Goal: Navigation & Orientation: Find specific page/section

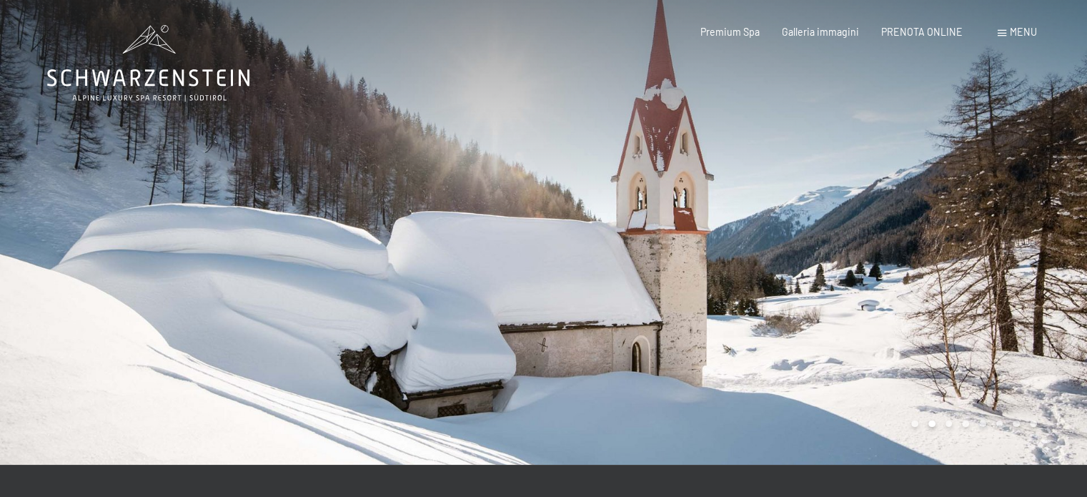
click at [1020, 28] on span "Menu" at bounding box center [1023, 32] width 27 height 12
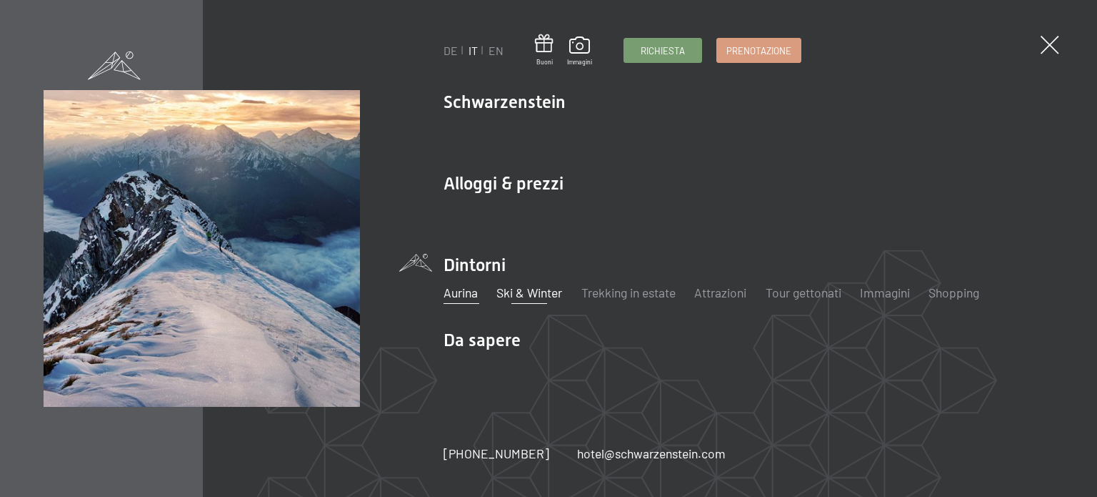
click at [466, 300] on link "Aurina" at bounding box center [461, 292] width 34 height 16
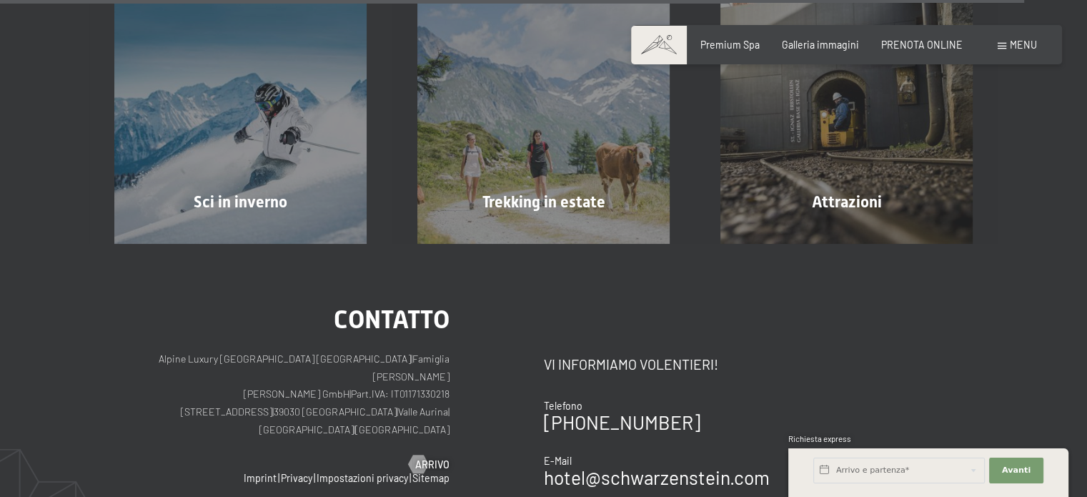
scroll to position [4395, 0]
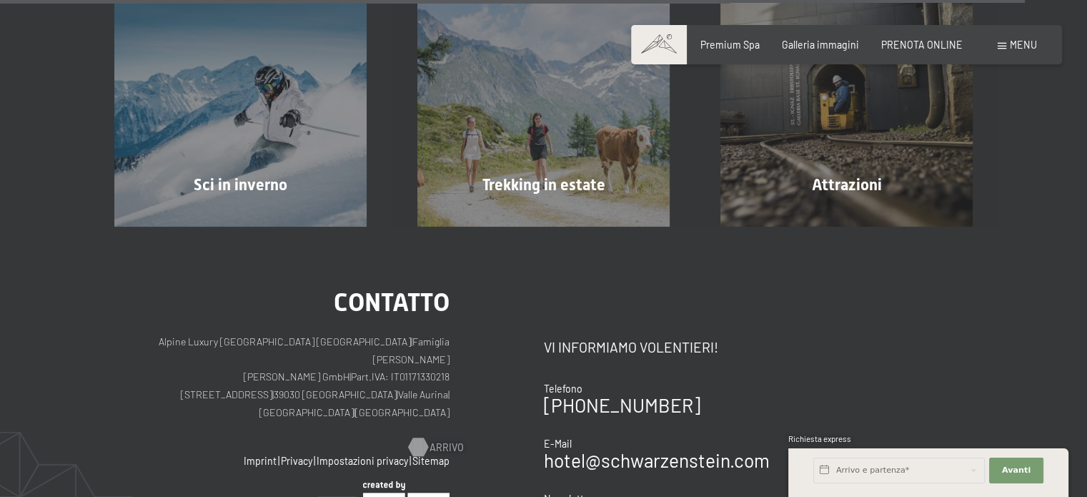
click at [423, 437] on div at bounding box center [417, 446] width 11 height 19
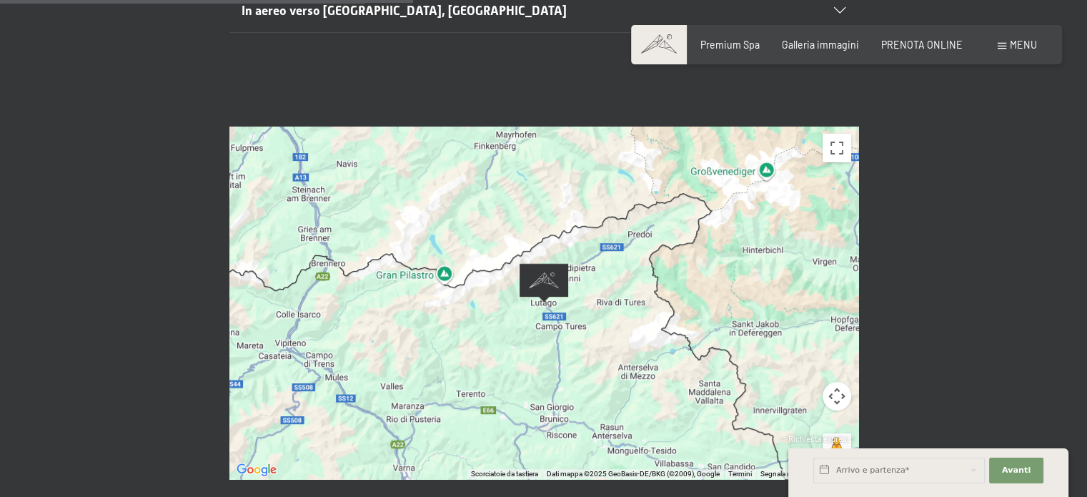
scroll to position [512, 0]
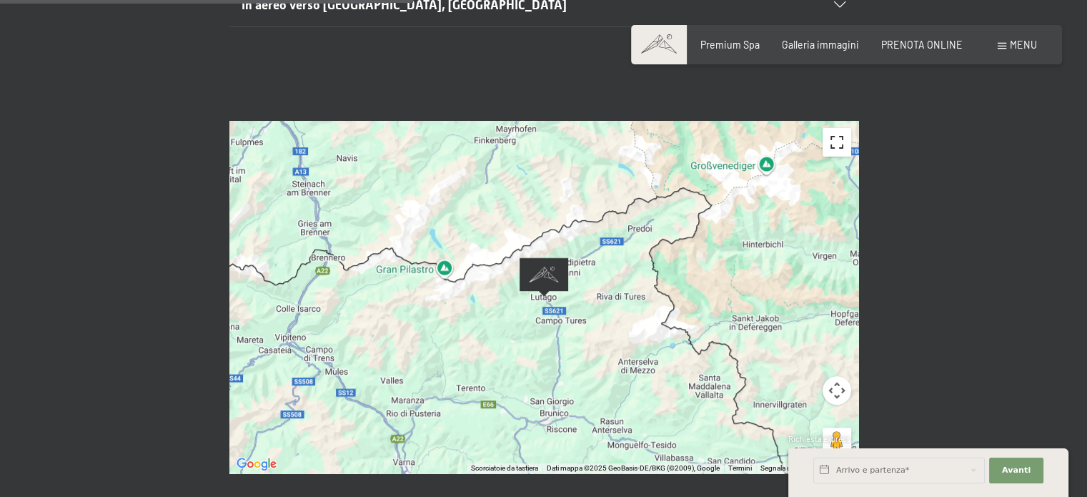
click at [833, 128] on button "Attiva/disattiva vista schermo intero" at bounding box center [836, 142] width 29 height 29
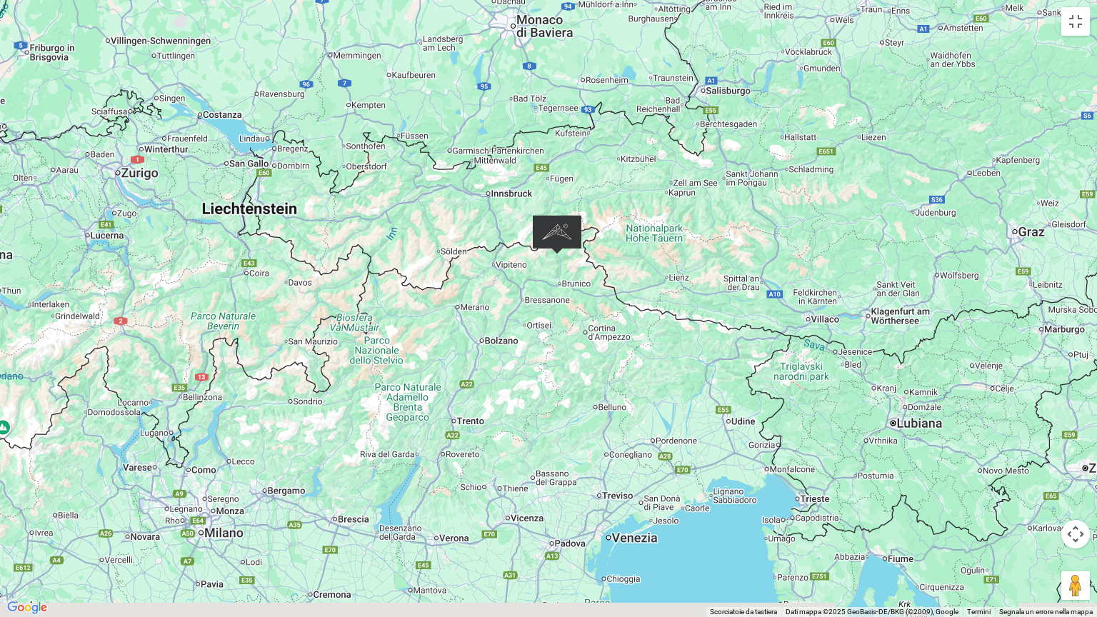
drag, startPoint x: 818, startPoint y: 331, endPoint x: 725, endPoint y: 263, distance: 115.0
click at [725, 263] on div at bounding box center [548, 308] width 1097 height 617
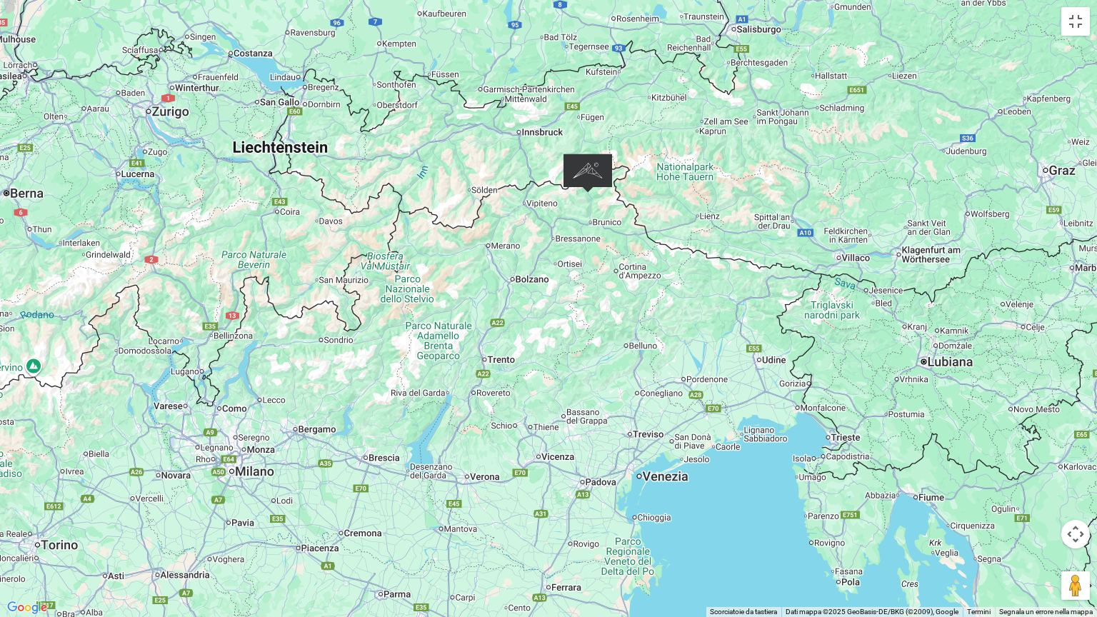
drag, startPoint x: 454, startPoint y: 352, endPoint x: 488, endPoint y: 282, distance: 77.7
click at [488, 282] on div at bounding box center [548, 308] width 1097 height 617
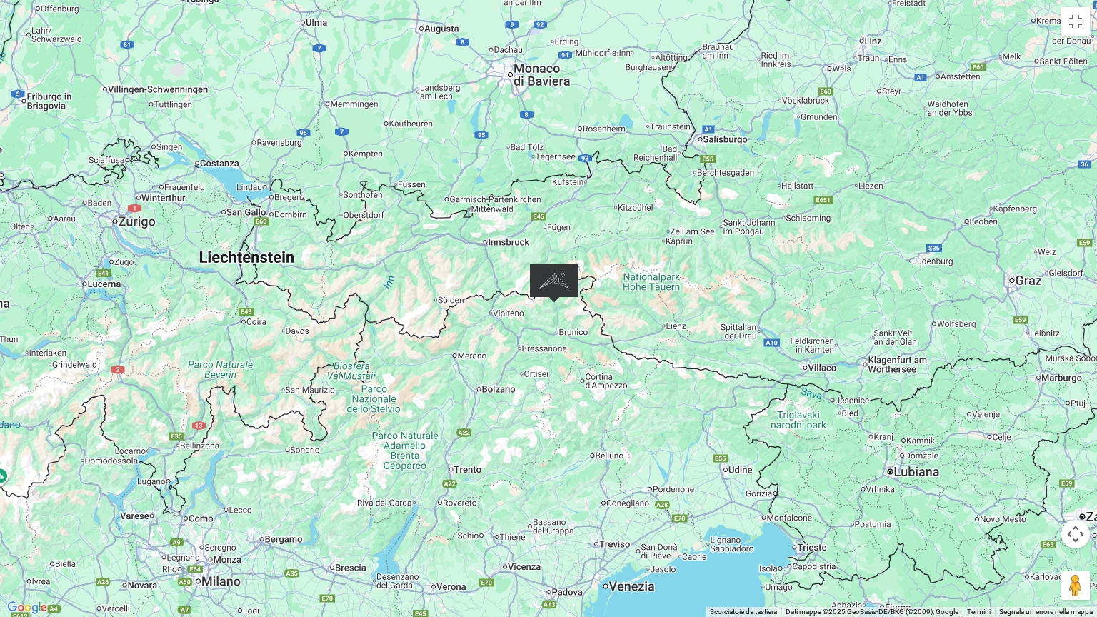
drag, startPoint x: 558, startPoint y: 360, endPoint x: 523, endPoint y: 472, distance: 117.5
click at [523, 472] on div at bounding box center [548, 308] width 1097 height 617
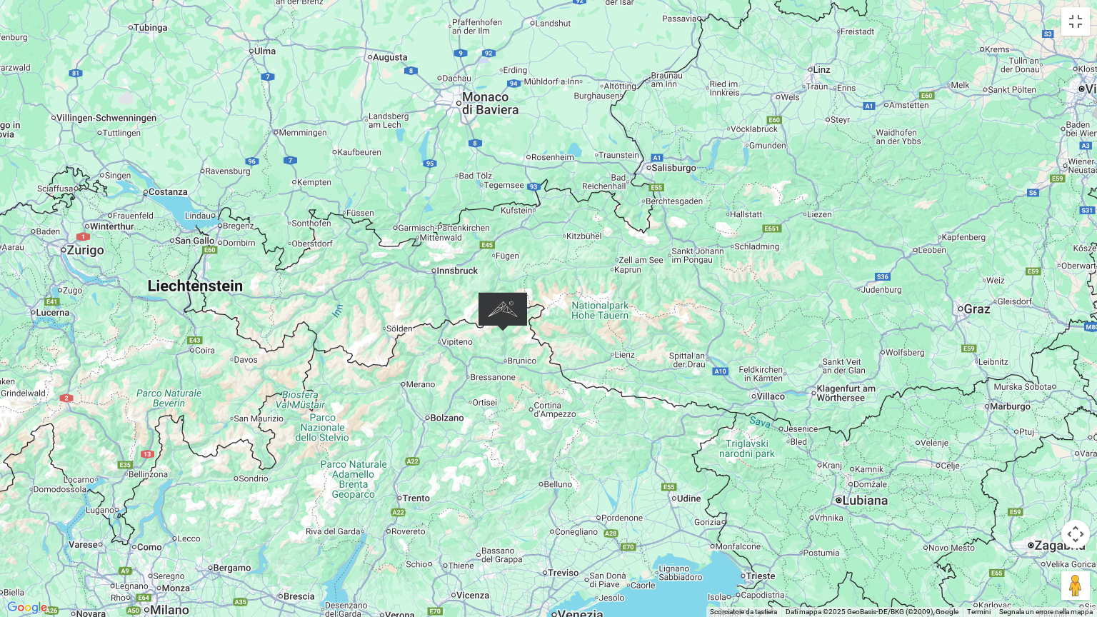
drag, startPoint x: 603, startPoint y: 372, endPoint x: 552, endPoint y: 400, distance: 58.8
click at [552, 400] on div at bounding box center [548, 308] width 1097 height 617
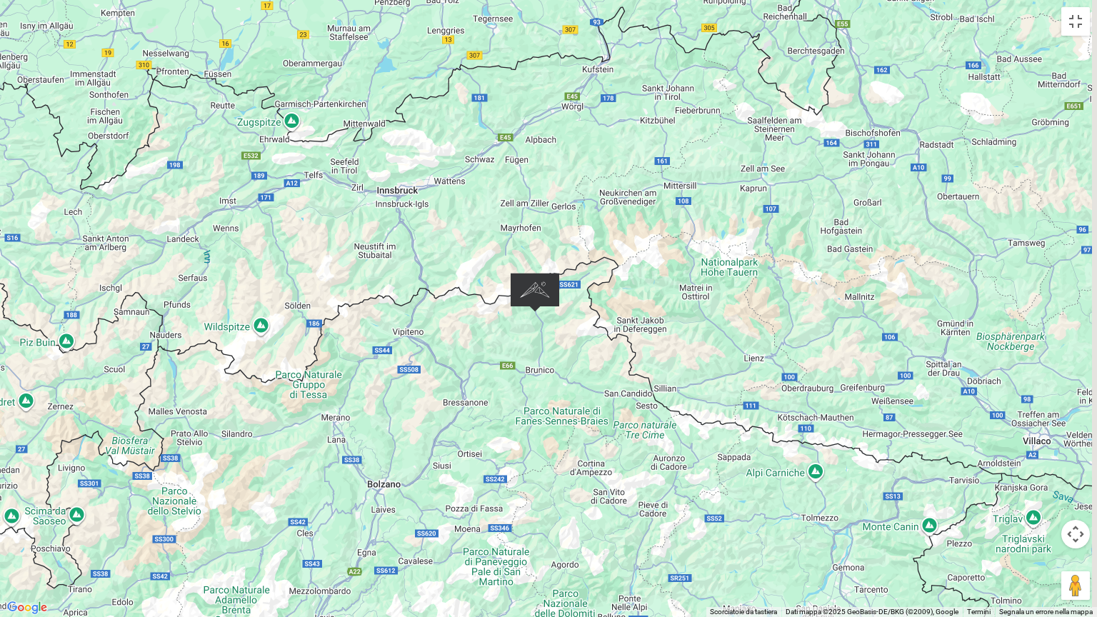
drag, startPoint x: 489, startPoint y: 249, endPoint x: 464, endPoint y: 333, distance: 87.5
click at [464, 333] on div at bounding box center [548, 308] width 1097 height 617
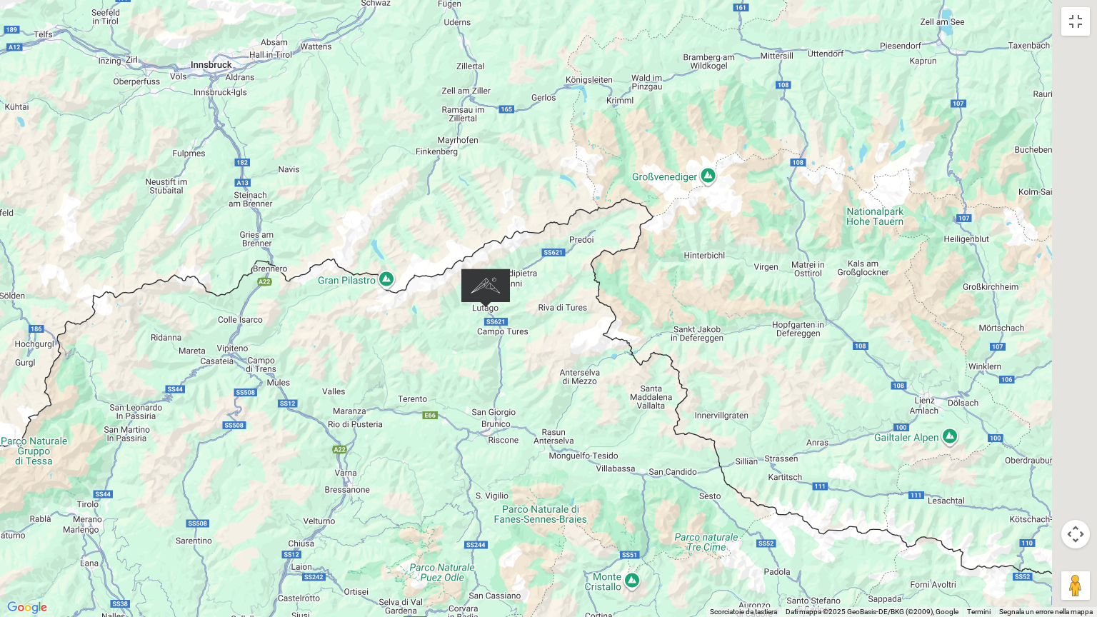
drag, startPoint x: 657, startPoint y: 417, endPoint x: 449, endPoint y: 464, distance: 213.0
click at [449, 464] on div at bounding box center [548, 308] width 1097 height 617
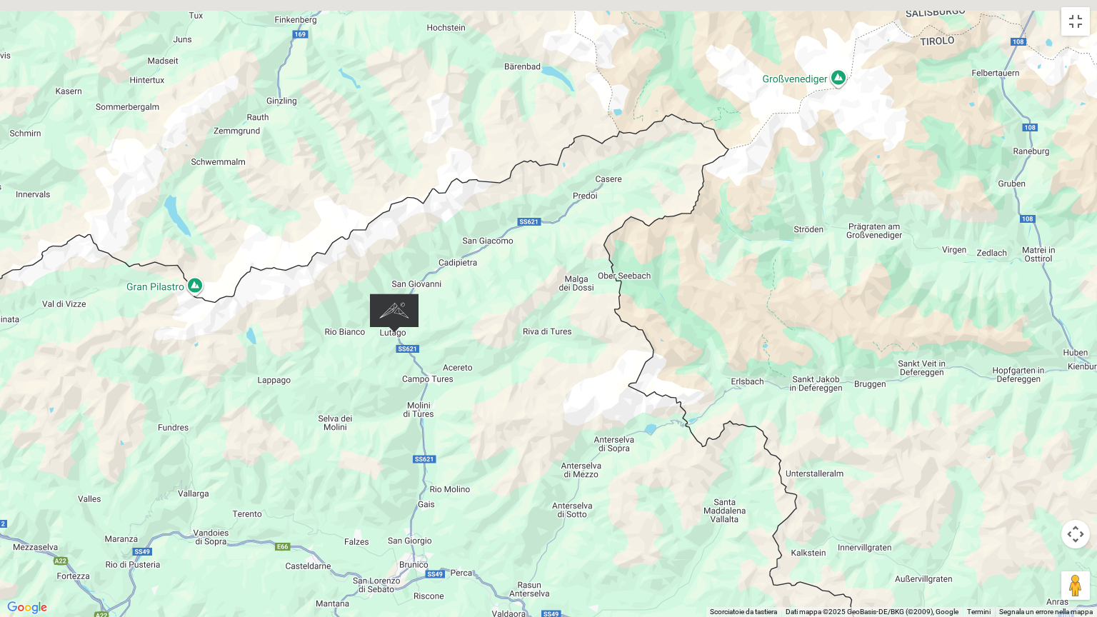
drag, startPoint x: 479, startPoint y: 146, endPoint x: 504, endPoint y: 326, distance: 181.9
click at [504, 326] on div at bounding box center [548, 308] width 1097 height 617
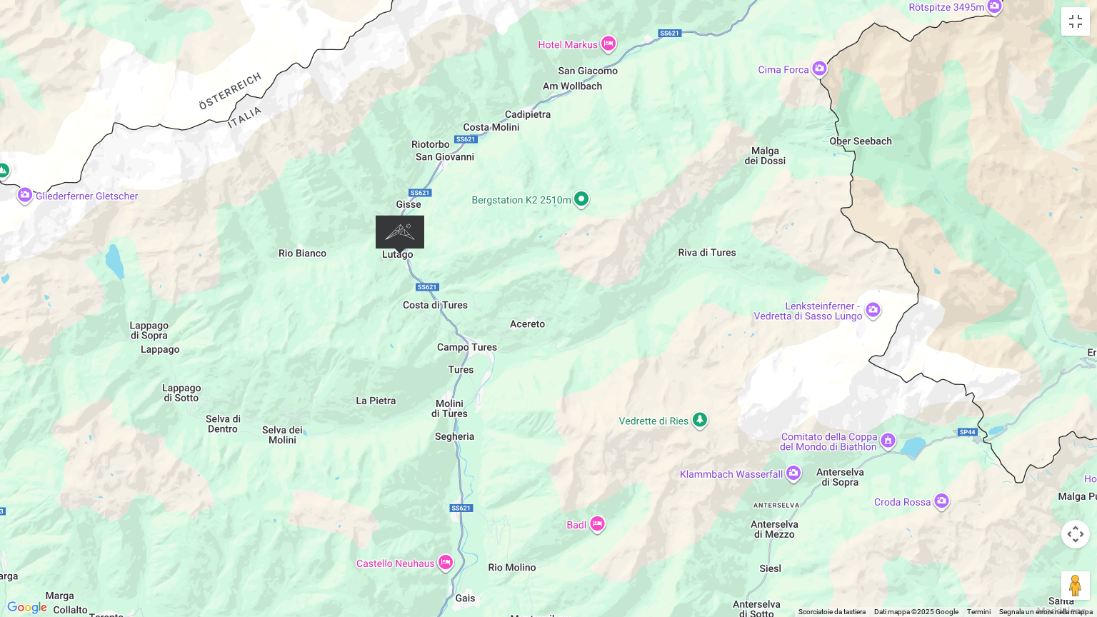
drag, startPoint x: 535, startPoint y: 195, endPoint x: 632, endPoint y: 303, distance: 145.2
click at [632, 303] on div at bounding box center [548, 308] width 1097 height 617
click at [1077, 16] on button "Attiva/disattiva vista schermo intero" at bounding box center [1076, 21] width 29 height 29
